Goal: Information Seeking & Learning: Learn about a topic

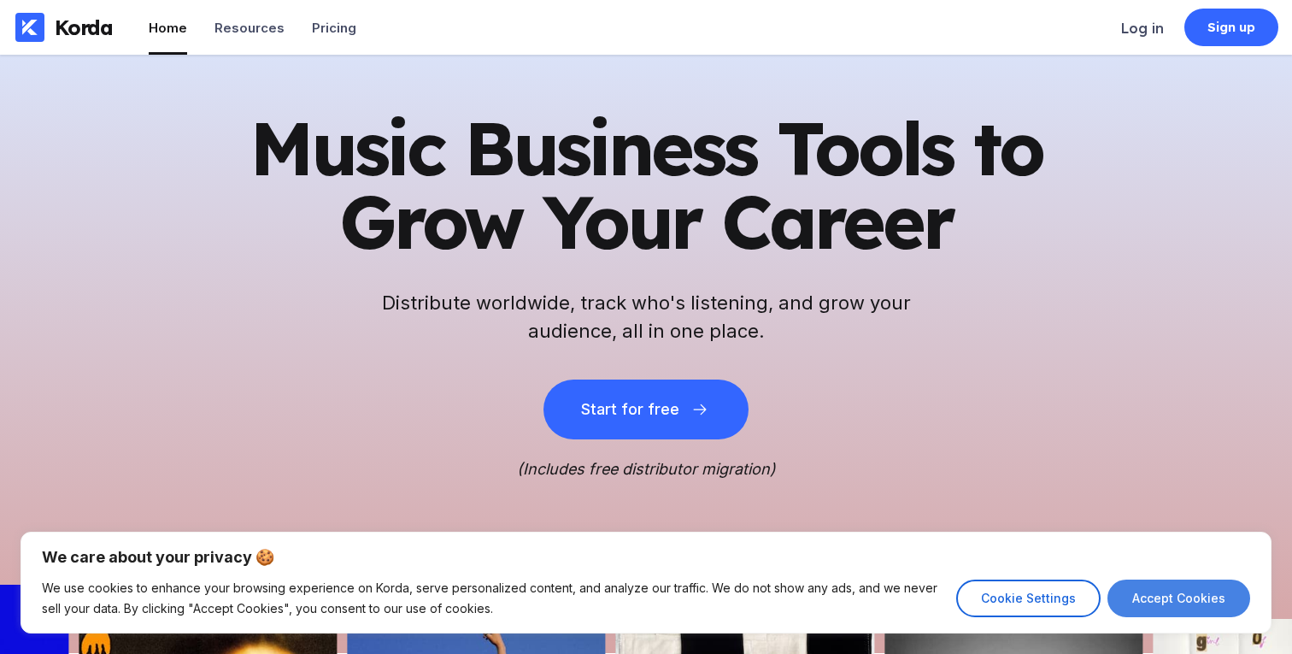
click at [1199, 596] on button "Accept Cookies" at bounding box center [1178, 598] width 143 height 38
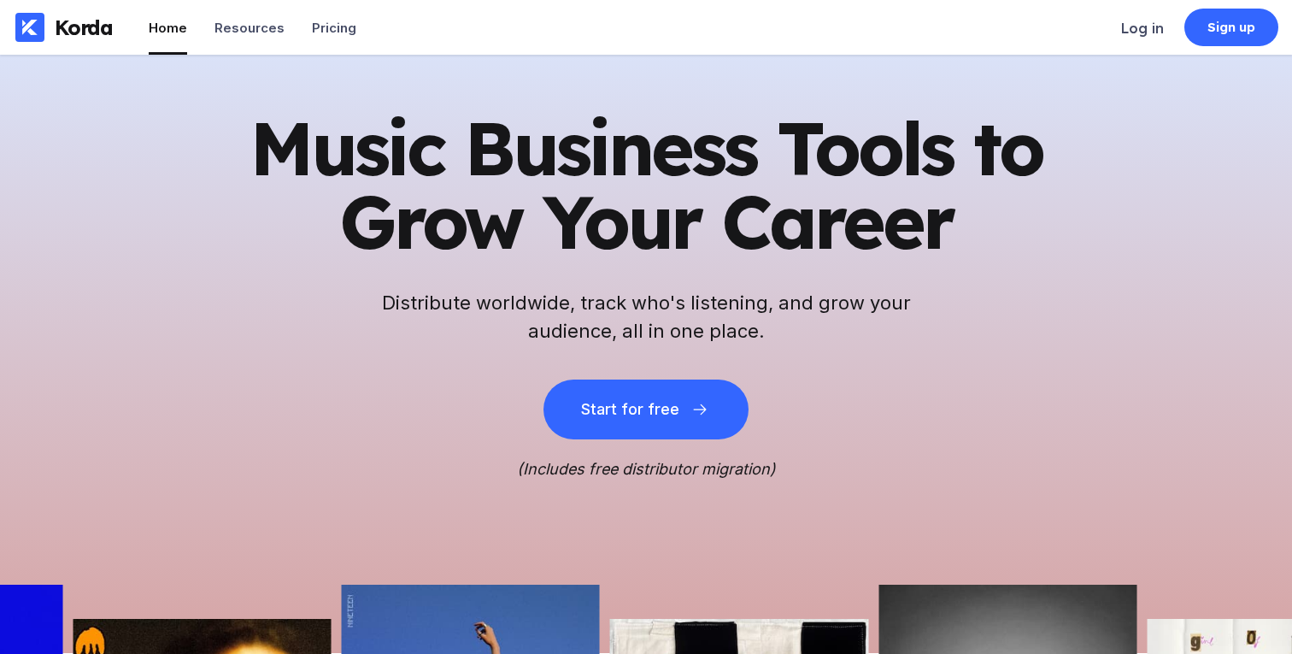
checkbox input "true"
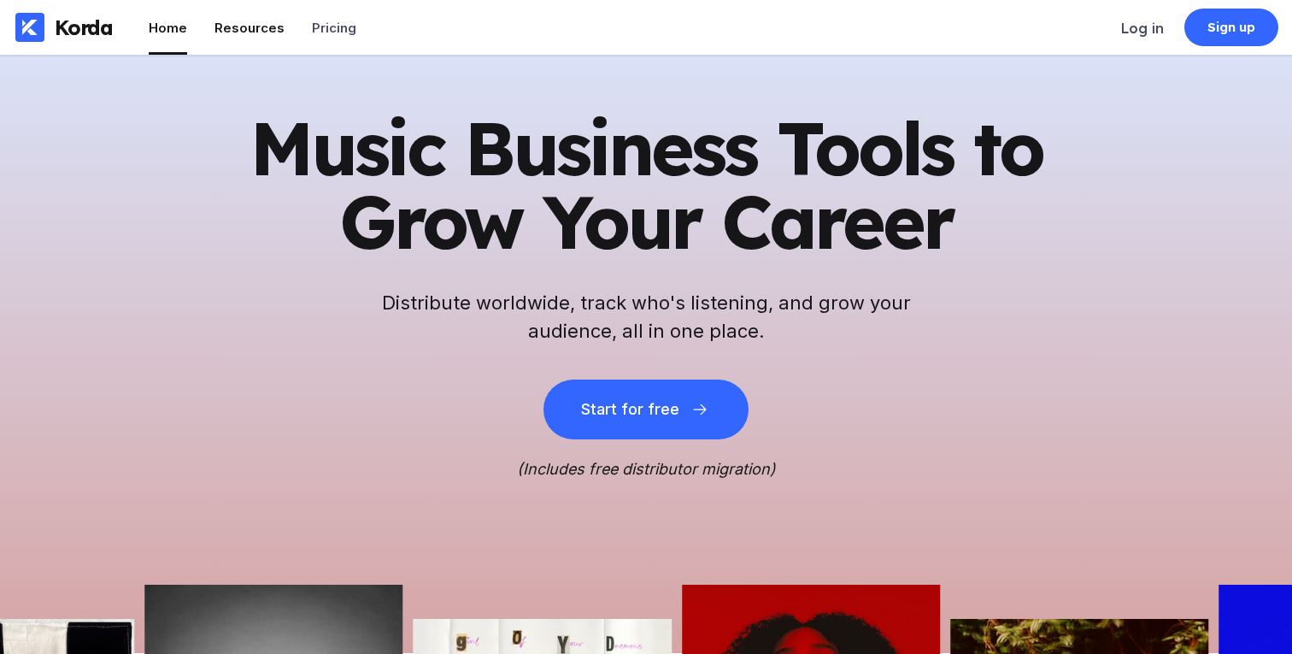
click at [250, 30] on div "Resources" at bounding box center [249, 28] width 70 height 16
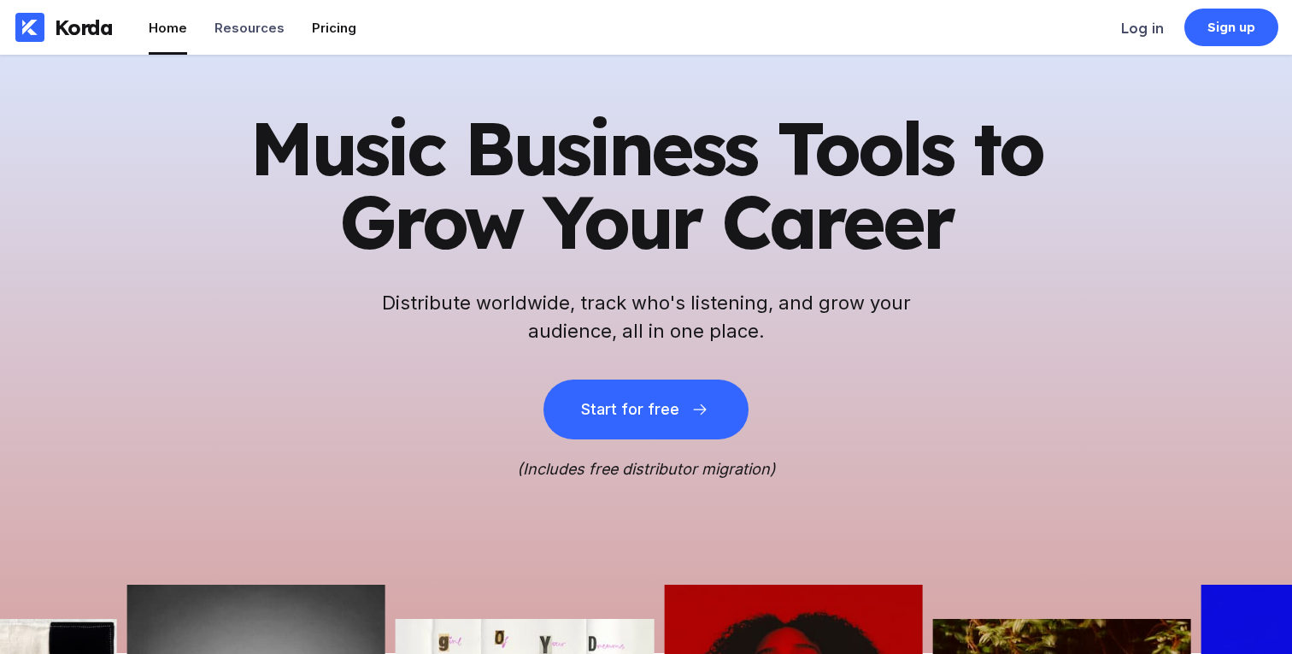
click at [312, 31] on div "Pricing" at bounding box center [334, 28] width 44 height 16
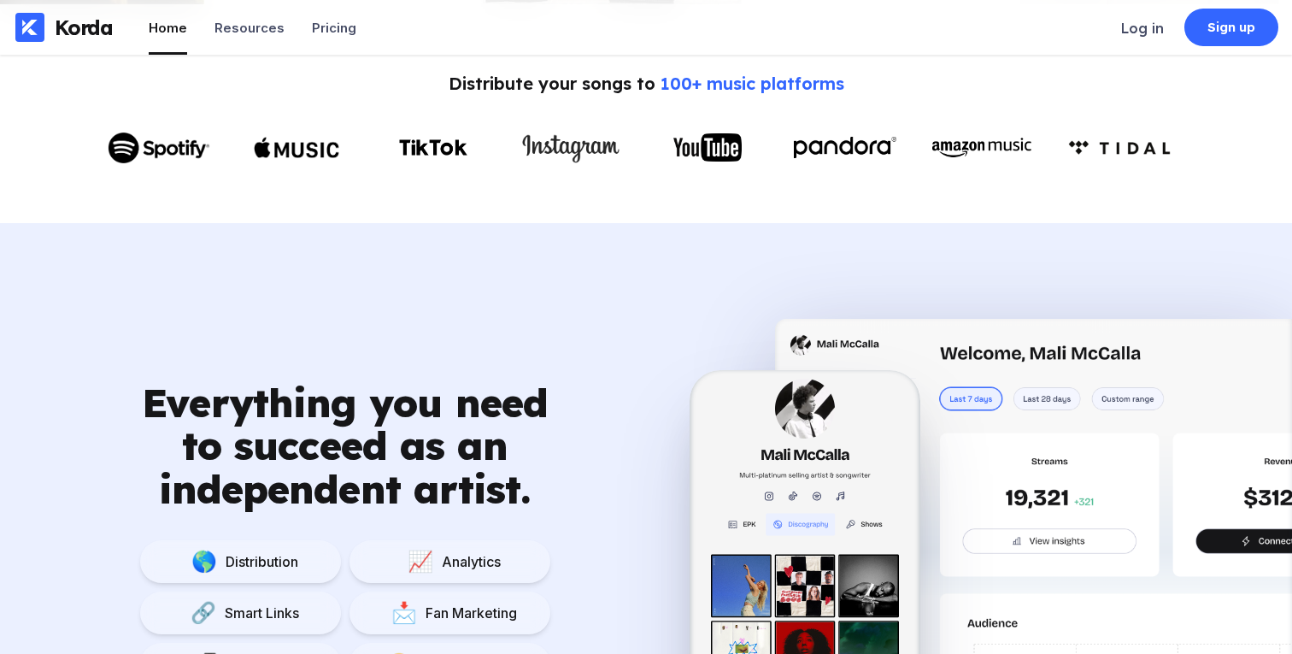
scroll to position [871, 0]
